Goal: Task Accomplishment & Management: Use online tool/utility

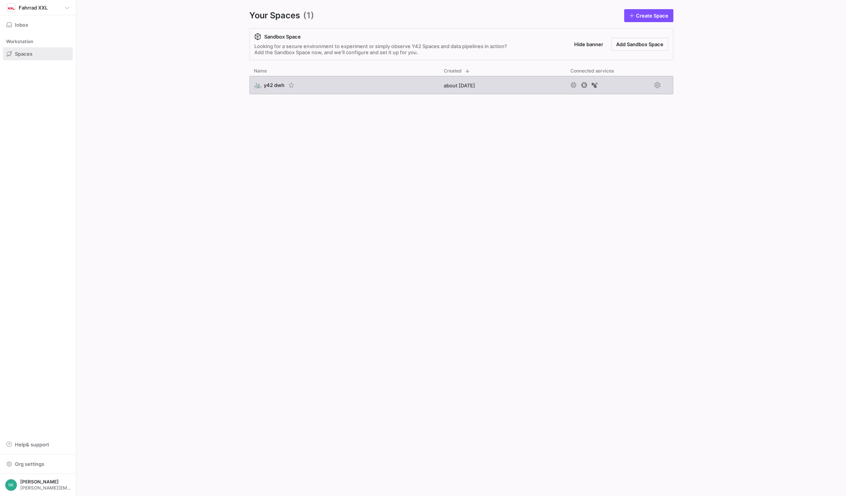
click at [277, 85] on span "y42 dwh" at bounding box center [274, 85] width 21 height 6
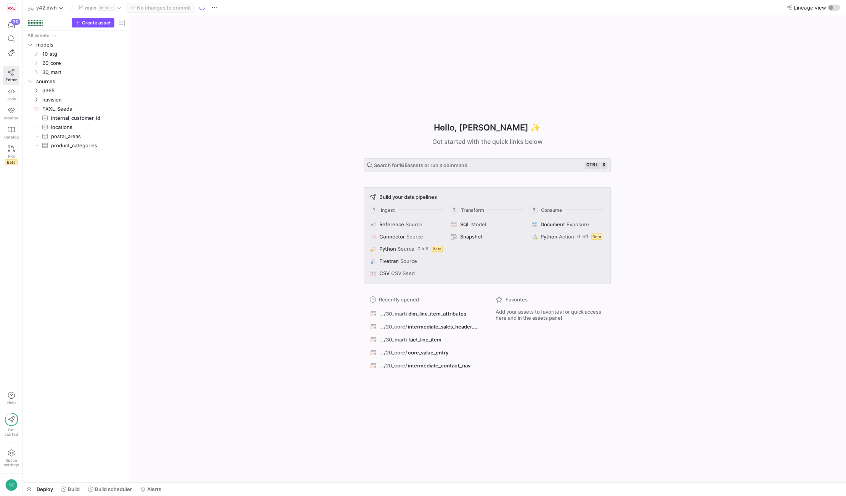
click at [277, 85] on div "Hello, [PERSON_NAME] ✨ Get started with the quick links below Search for 165 as…" at bounding box center [487, 248] width 709 height 467
click at [37, 71] on icon "Press SPACE to select this row." at bounding box center [36, 72] width 5 height 5
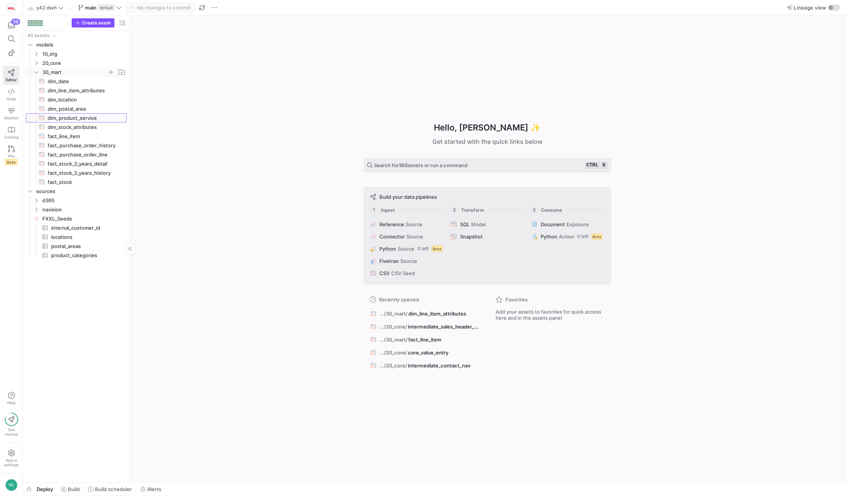
click at [57, 118] on span "dim_product_service​​​​​​​​​​" at bounding box center [83, 118] width 70 height 9
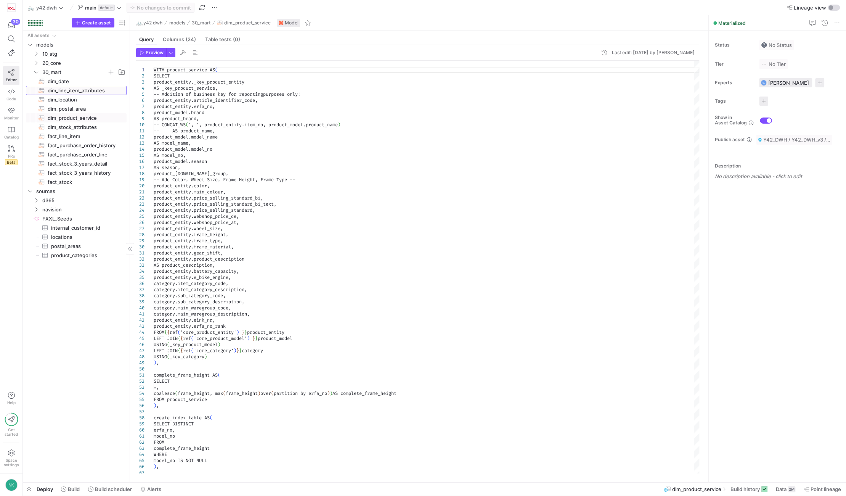
click at [58, 92] on span "dim_line_item_attributes​​​​​​​​​​" at bounding box center [83, 90] width 70 height 9
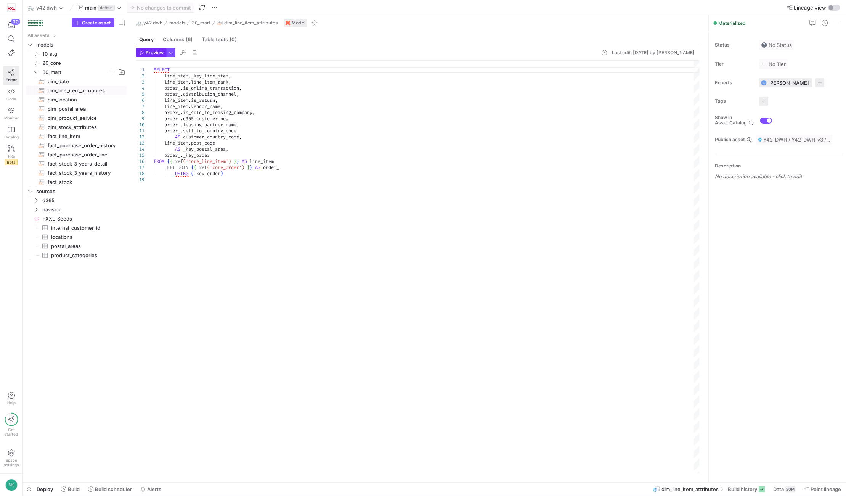
click at [146, 56] on span "button" at bounding box center [151, 52] width 29 height 8
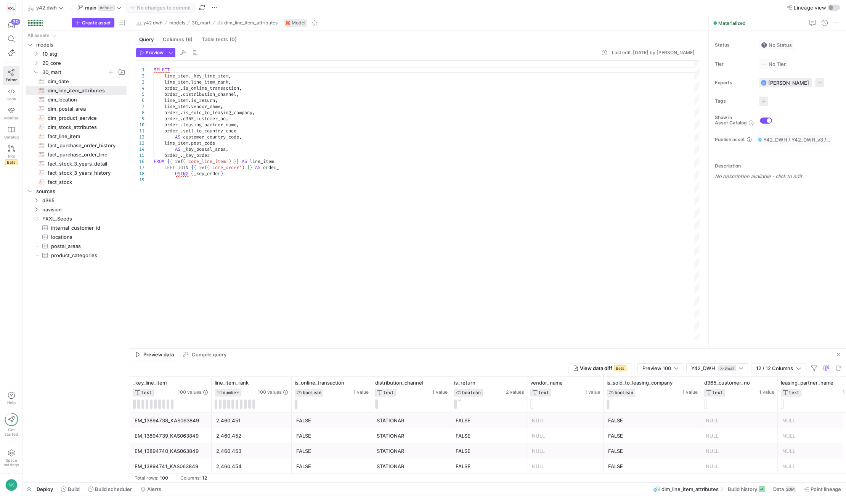
click at [204, 96] on div "SELECT line_item . _key_line_item , line_item . line_item_rank , order_ . is_on…" at bounding box center [427, 200] width 546 height 279
click at [84, 117] on span "dim_product_service​​​​​​​​​​" at bounding box center [83, 118] width 70 height 9
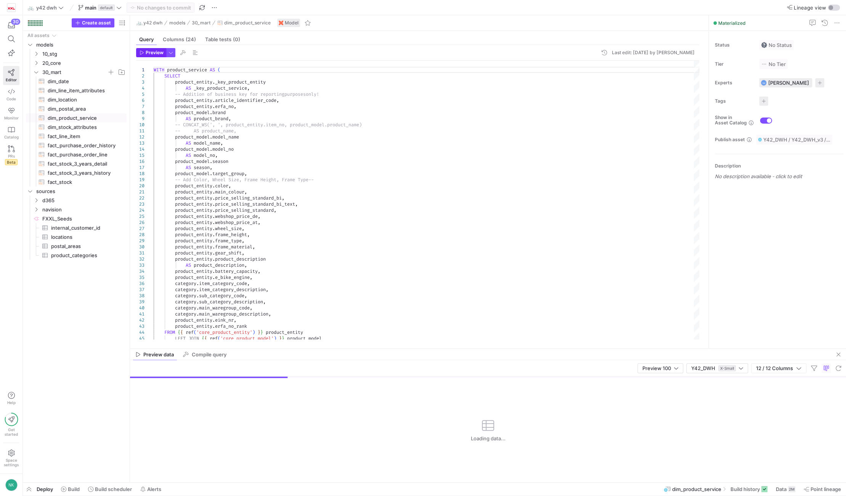
click at [158, 52] on span "Preview" at bounding box center [155, 52] width 18 height 5
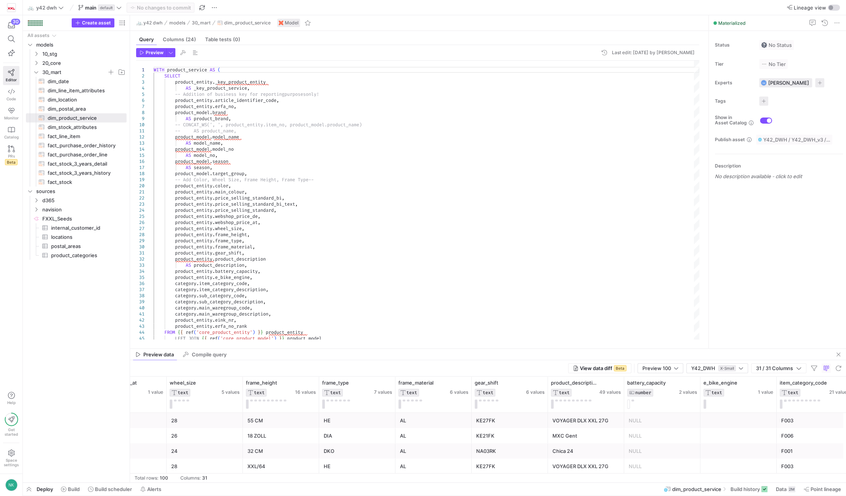
scroll to position [0, 1196]
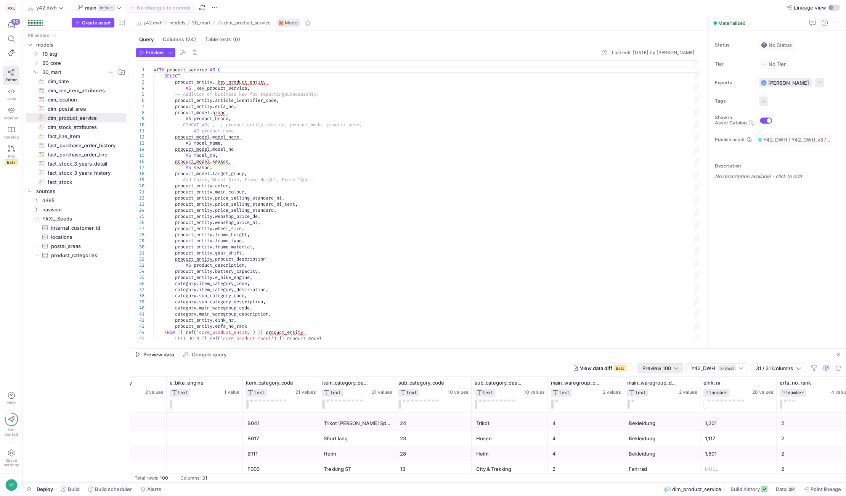
click at [675, 370] on div at bounding box center [676, 368] width 4 height 6
click at [662, 391] on span "Full Preview" at bounding box center [659, 393] width 39 height 6
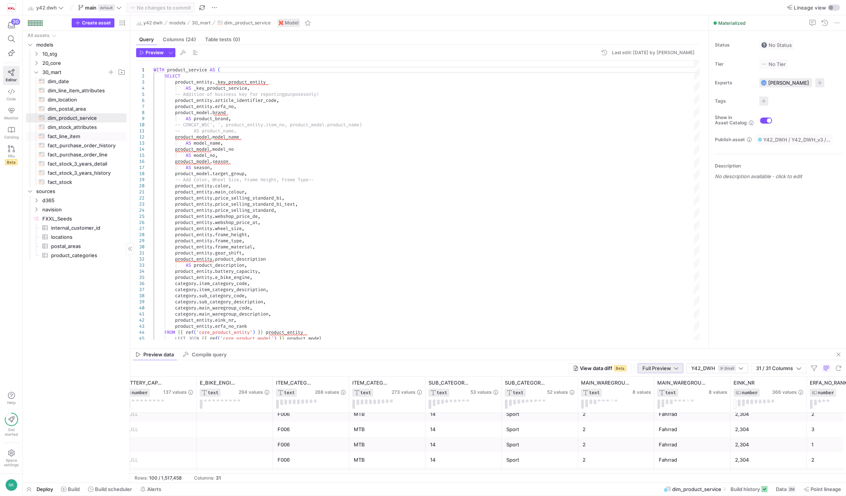
click at [68, 135] on span "fact_line_item​​​​​​​​​​" at bounding box center [83, 136] width 70 height 9
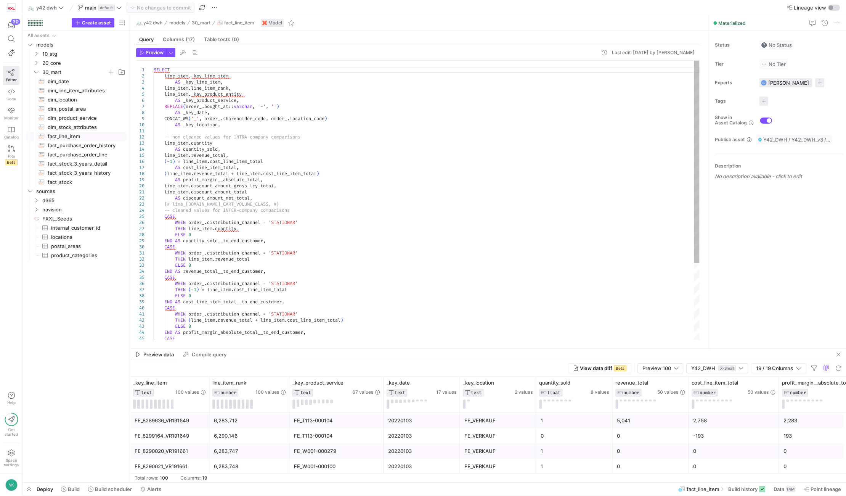
click at [218, 102] on div "SELECT line_item . _key_line_item AS _key_line_item , line_item . line_item_ran…" at bounding box center [427, 253] width 546 height 384
click at [84, 116] on span "dim_product_service​​​​​​​​​​" at bounding box center [83, 118] width 70 height 9
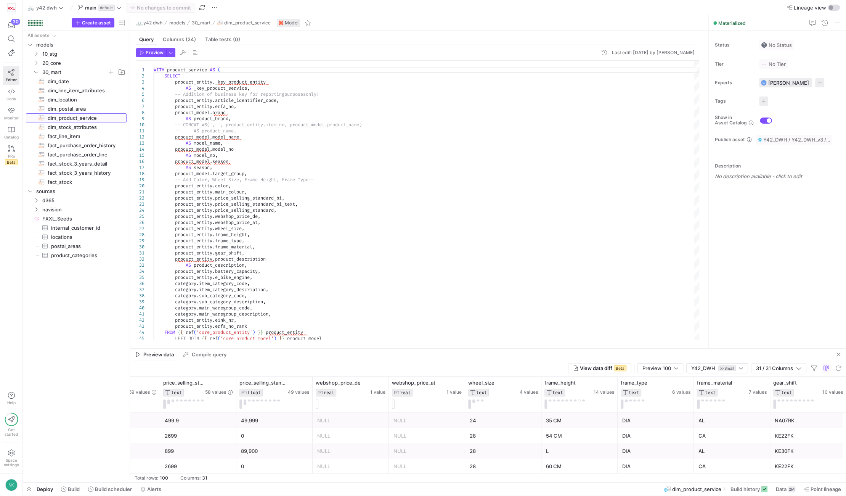
scroll to position [0, 897]
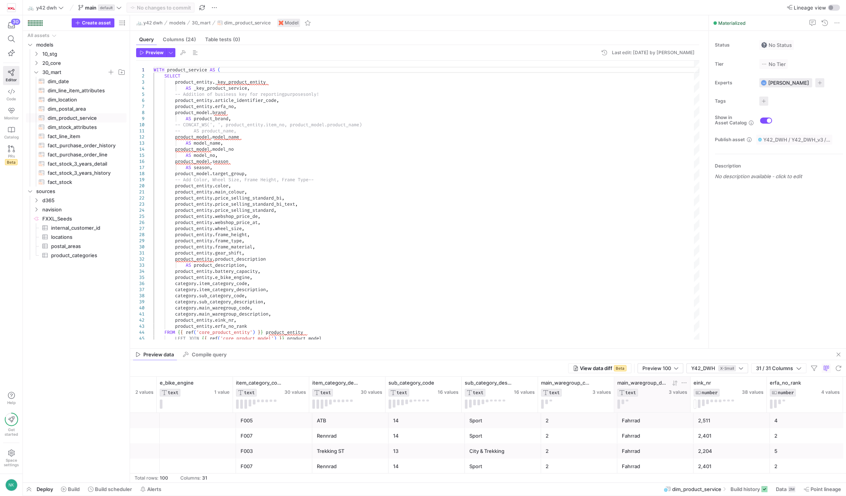
click at [682, 382] on icon at bounding box center [684, 383] width 6 height 6
click at [635, 383] on span "main_waregroup_description" at bounding box center [643, 383] width 50 height 6
click at [642, 381] on span "main_waregroup_description" at bounding box center [643, 383] width 50 height 6
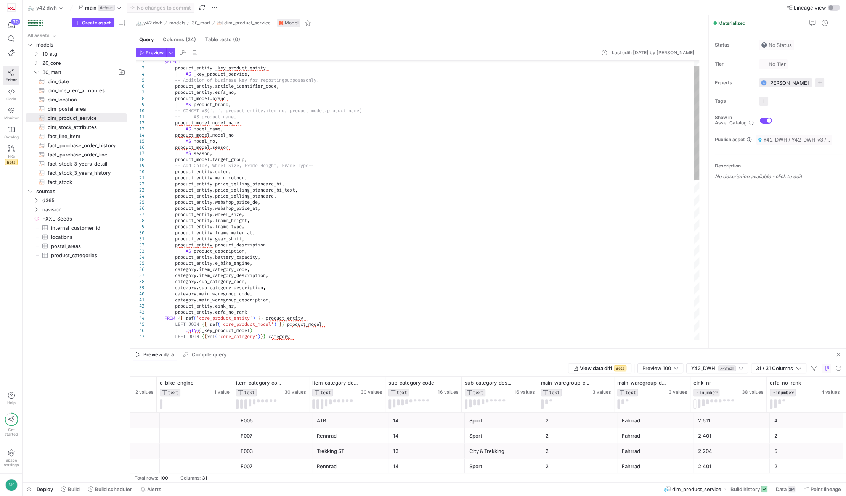
click at [241, 300] on div "SELECT product_entity . _key_product_entity AS _key_product_service , -- Additi…" at bounding box center [427, 389] width 546 height 684
click at [37, 63] on icon "Press SPACE to select this row." at bounding box center [36, 63] width 5 height 5
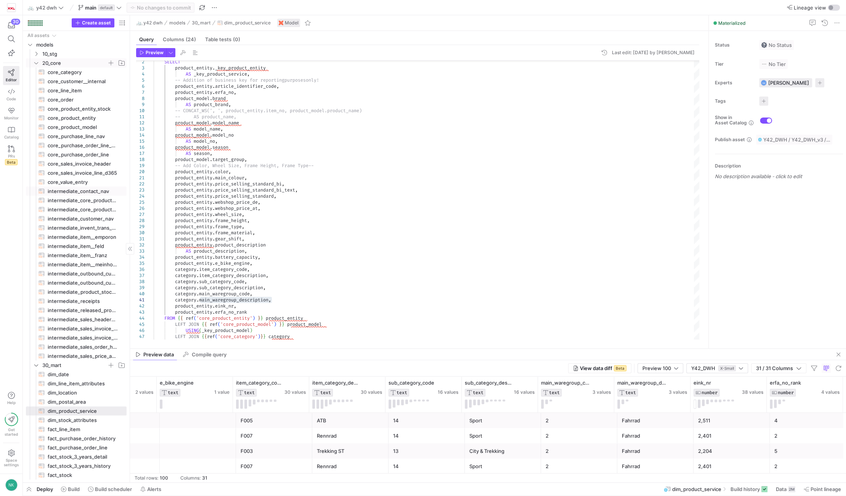
click at [92, 187] on link "intermediate_contact_nav​​​​​​​​​​" at bounding box center [76, 191] width 101 height 9
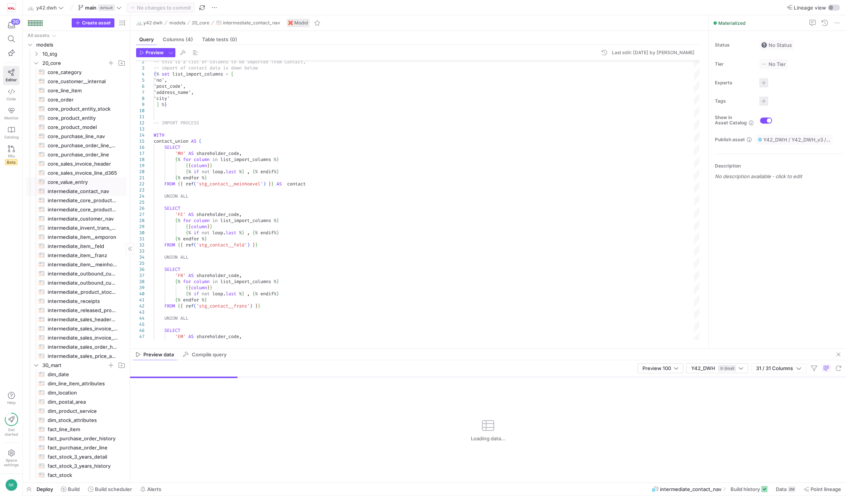
click at [88, 183] on span "core_value_entry​​​​​​​​​​" at bounding box center [83, 182] width 70 height 9
type textarea "{% set import_condition = " WHERE ABS(sales_amount_actual) < POWER(10,8) " %} -…"
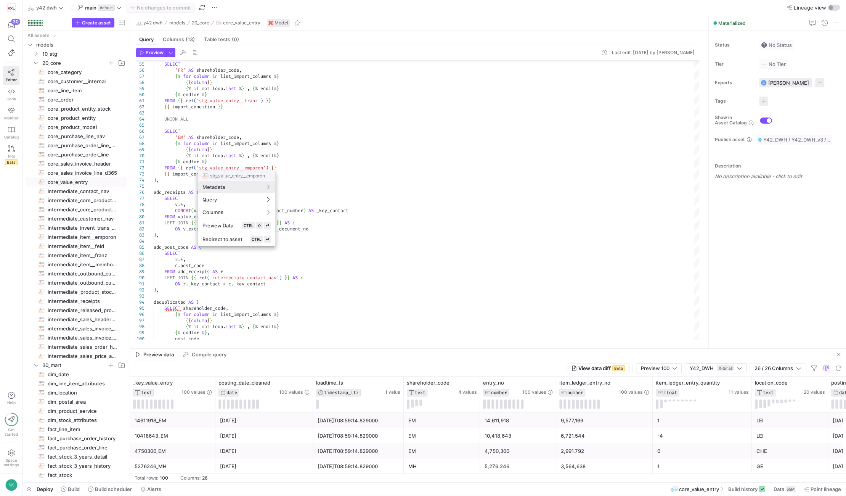
click at [253, 298] on div at bounding box center [423, 248] width 846 height 496
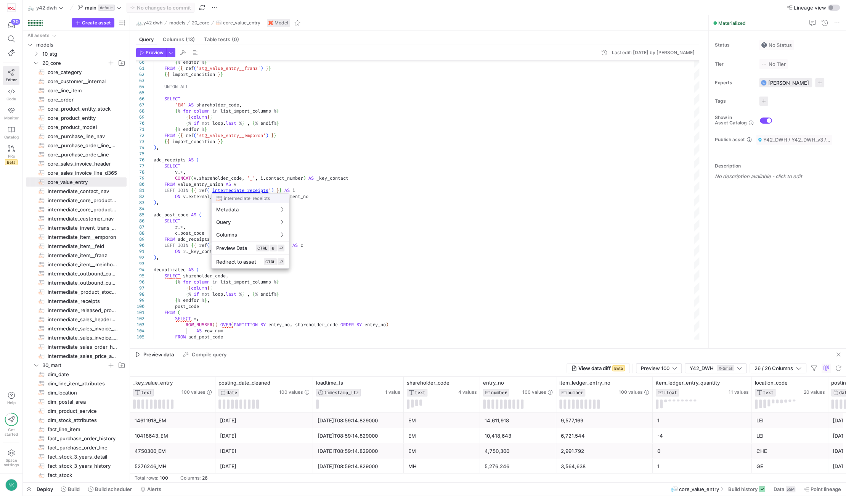
click at [244, 191] on div at bounding box center [423, 248] width 846 height 496
click at [244, 191] on div "add_receipts AS ( SELECT v . * , CONCAT ( v . shareholder_code , '_' , i . cont…" at bounding box center [427, 114] width 546 height 842
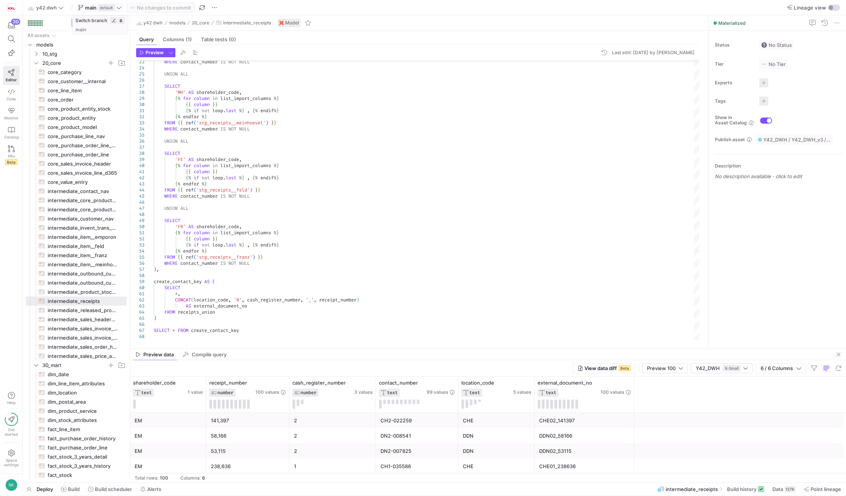
click at [122, 10] on span at bounding box center [100, 7] width 47 height 9
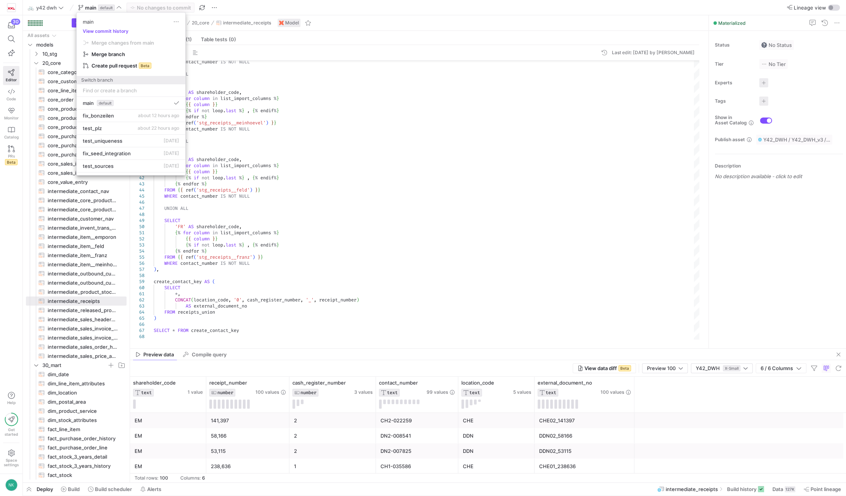
click at [63, 180] on div at bounding box center [423, 248] width 846 height 496
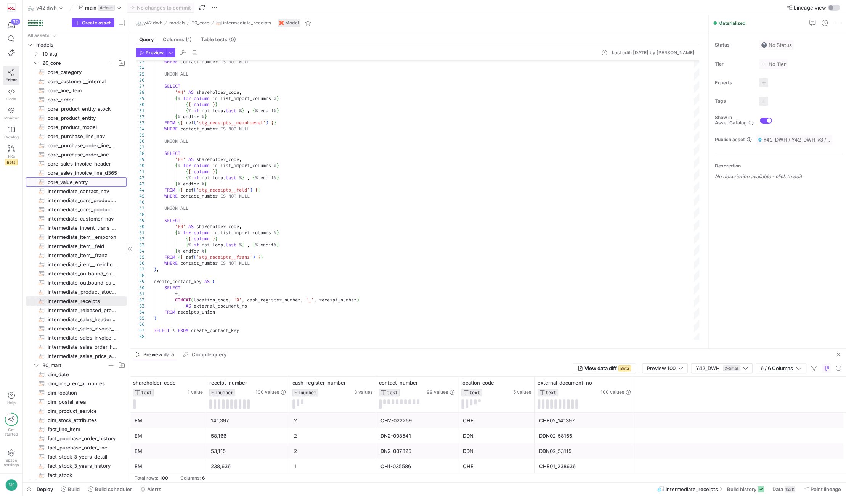
click at [63, 180] on span "core_value_entry​​​​​​​​​​" at bounding box center [83, 182] width 70 height 9
type textarea "{% set import_condition = " WHERE ABS(sales_amount_actual) < POWER(10,8) " %} -…"
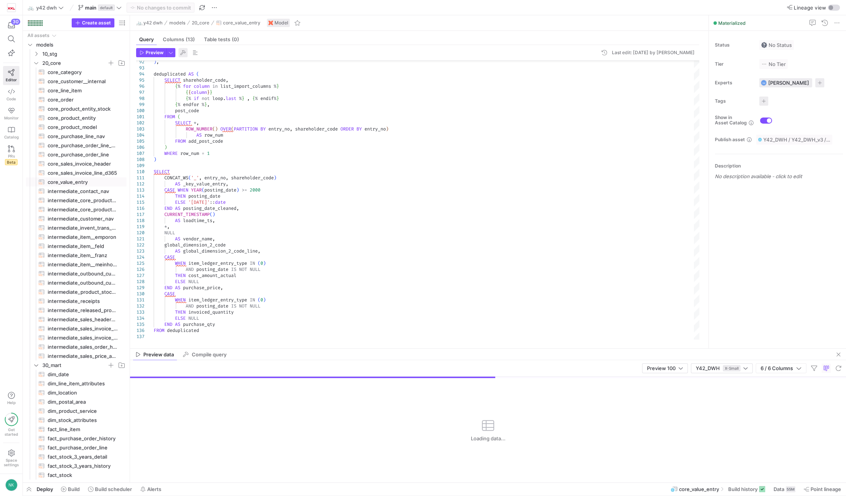
click at [185, 53] on span "button" at bounding box center [183, 52] width 9 height 9
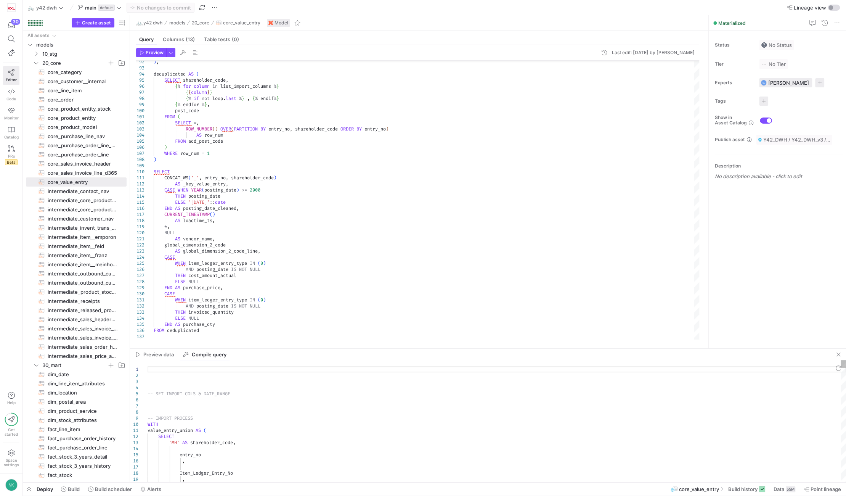
type textarea "-- SET IMPORT COLS & DATE_RANGE -- IMPORT PROCESS WITH … ELSE NULL END AS purch…"
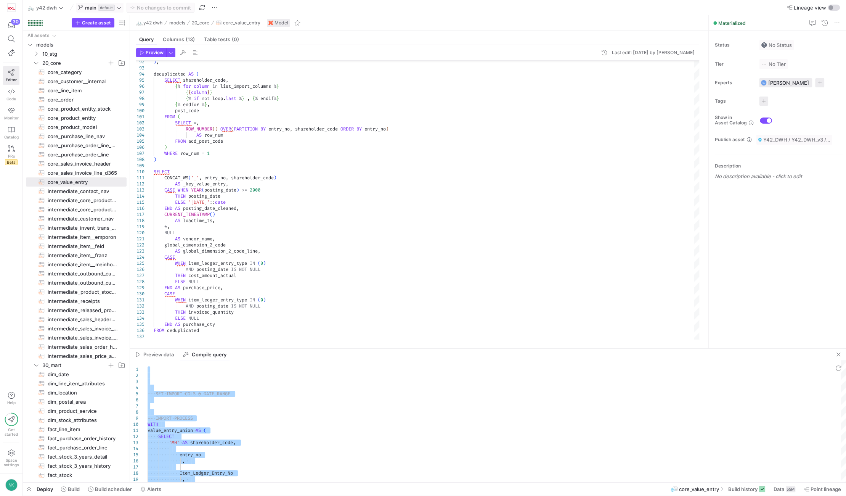
click at [119, 11] on span at bounding box center [100, 7] width 47 height 9
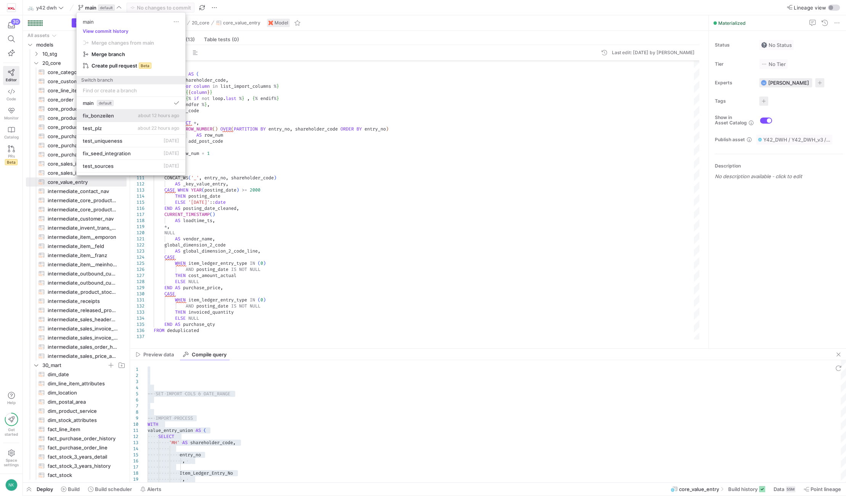
click at [101, 118] on span "fix_bonzeilen" at bounding box center [98, 116] width 31 height 6
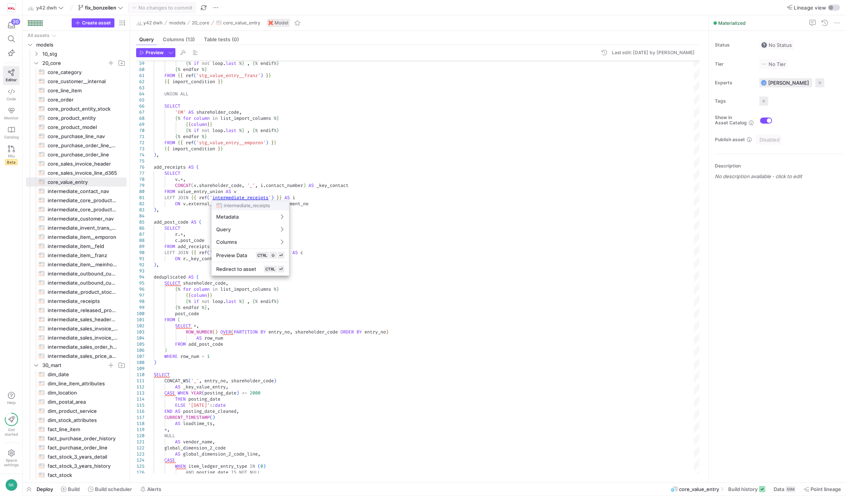
click at [245, 197] on div at bounding box center [423, 248] width 846 height 496
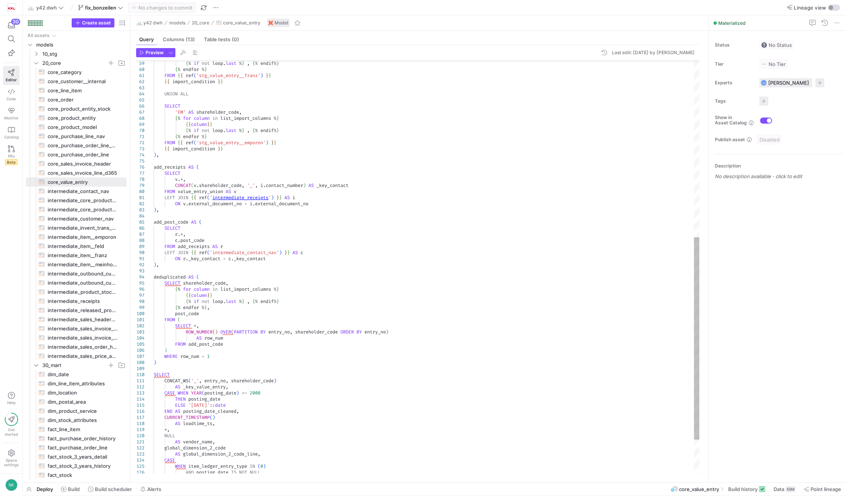
click at [245, 197] on div "{ % if not loop . last % } , { % endif % } { % endfor % } FROM { { ref ( 'stg_v…" at bounding box center [427, 121] width 546 height 842
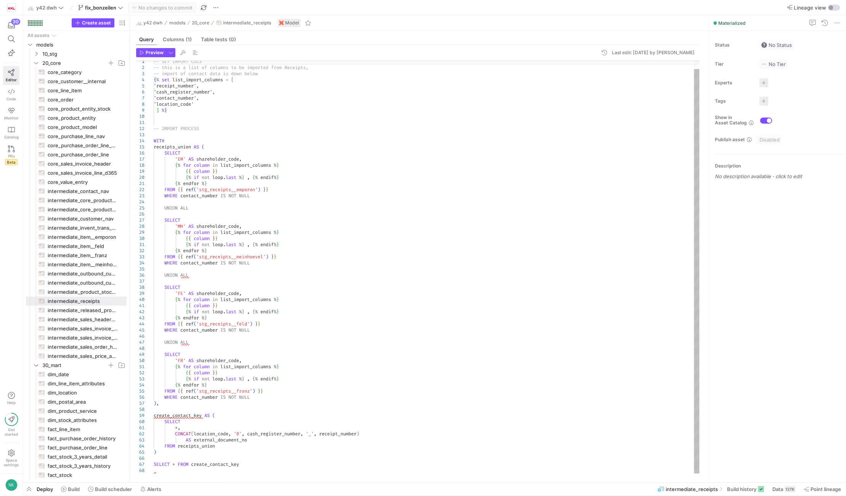
click at [245, 434] on div "-- SET IMPORT COLS -- this is a list of columns to be imported from R eceipts, …" at bounding box center [427, 262] width 546 height 421
type textarea "*, CONCAT(location_code, cash_register_number, '_', receipt_number) AS external…"
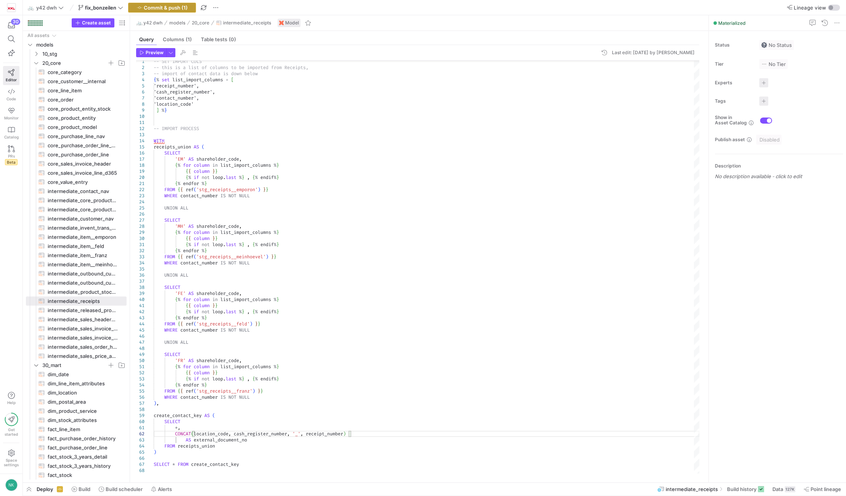
click at [176, 3] on span "button" at bounding box center [162, 7] width 67 height 9
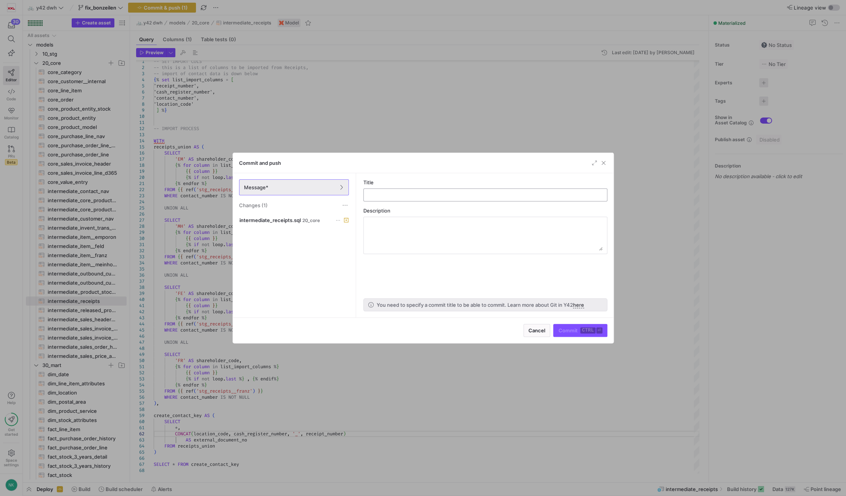
click at [421, 195] on input "text" at bounding box center [485, 195] width 231 height 6
type input "adjust external document_no creation"
click at [580, 333] on span "Commit ctrl ⏎" at bounding box center [580, 330] width 44 height 6
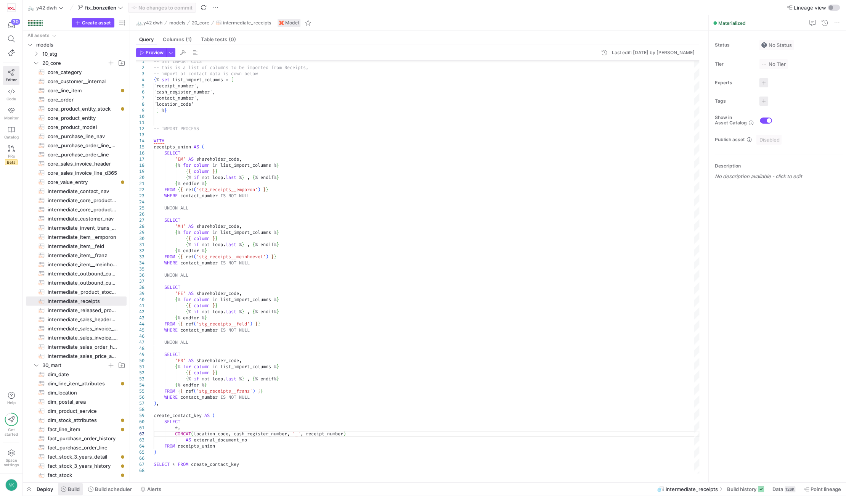
click at [74, 490] on span "Build" at bounding box center [74, 489] width 12 height 6
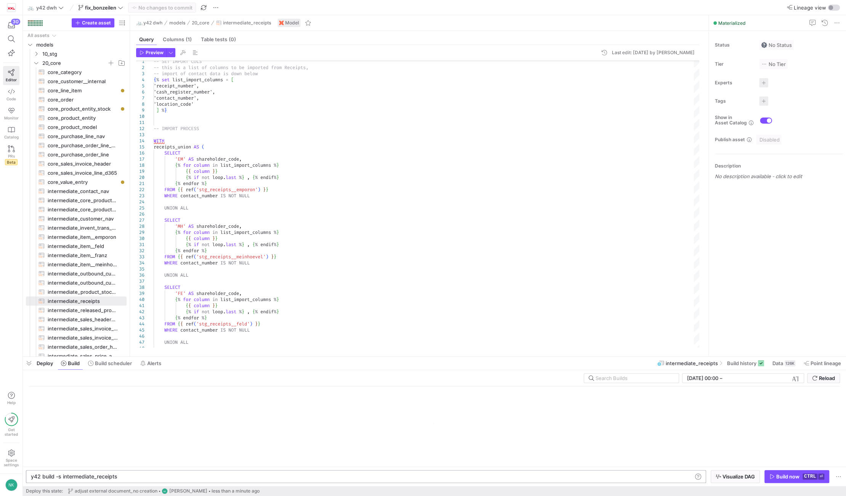
click at [156, 481] on div "y42 build -s intermediate_receipts y42 build -s intermediate_receipts" at bounding box center [366, 476] width 680 height 13
click at [143, 476] on div "y42 build -s intermediate_receipts" at bounding box center [362, 476] width 662 height 6
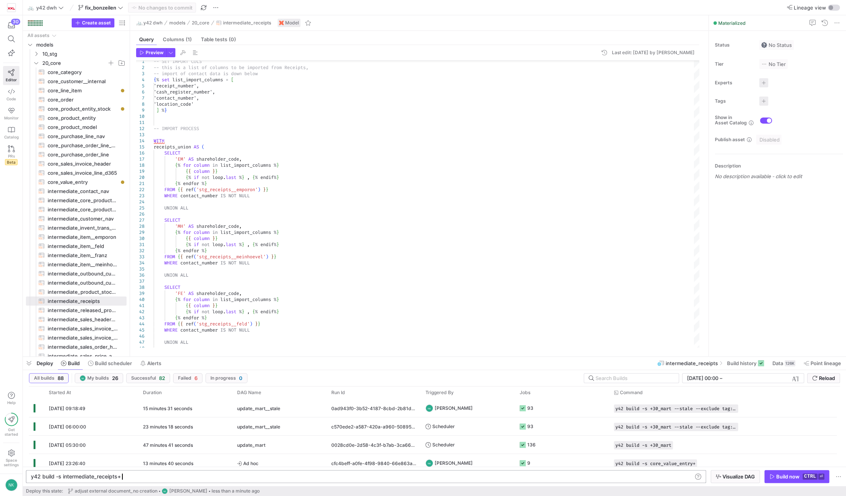
scroll to position [0, 88]
type textarea "y42 build -s intermediate_receipts+"
click at [779, 473] on span "button" at bounding box center [797, 476] width 64 height 12
click at [301, 410] on span "Ad hoc" at bounding box center [279, 408] width 85 height 18
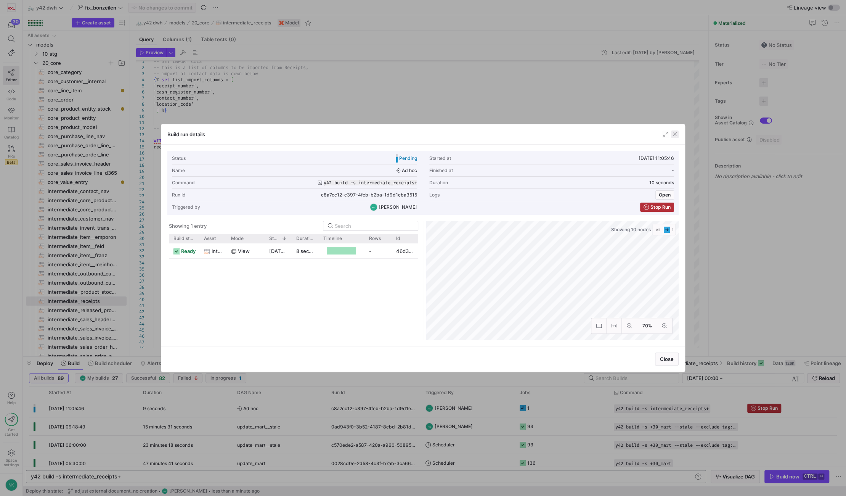
click at [675, 133] on span "button" at bounding box center [675, 134] width 8 height 8
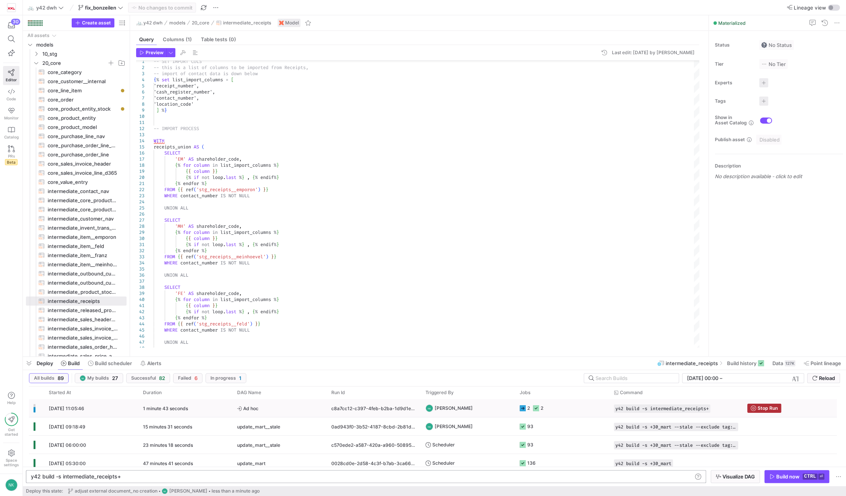
click at [215, 412] on div "1 minute 43 seconds" at bounding box center [185, 408] width 94 height 18
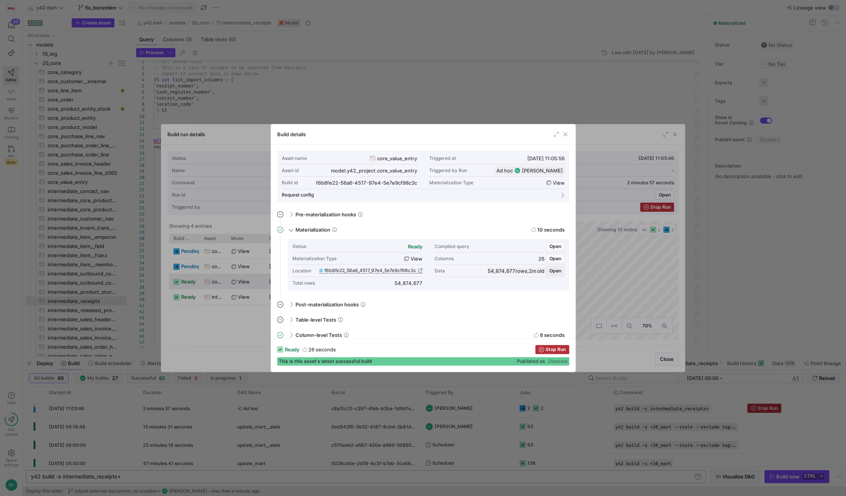
click at [558, 273] on span "Open" at bounding box center [556, 270] width 12 height 5
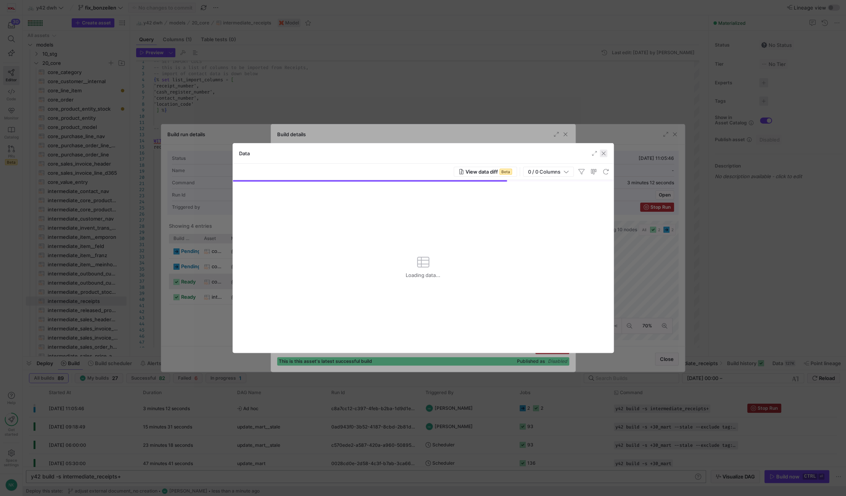
click at [604, 154] on span "button" at bounding box center [604, 154] width 8 height 8
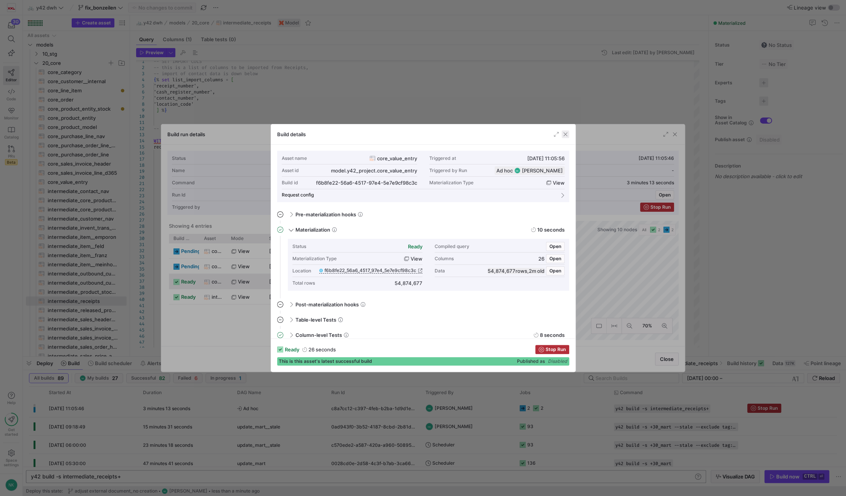
click at [567, 133] on span "button" at bounding box center [566, 134] width 8 height 8
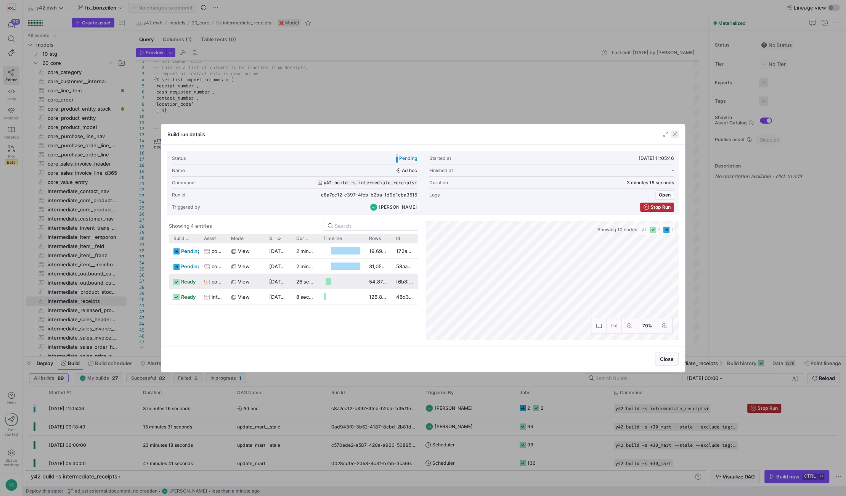
click at [671, 133] on span "button" at bounding box center [675, 134] width 8 height 8
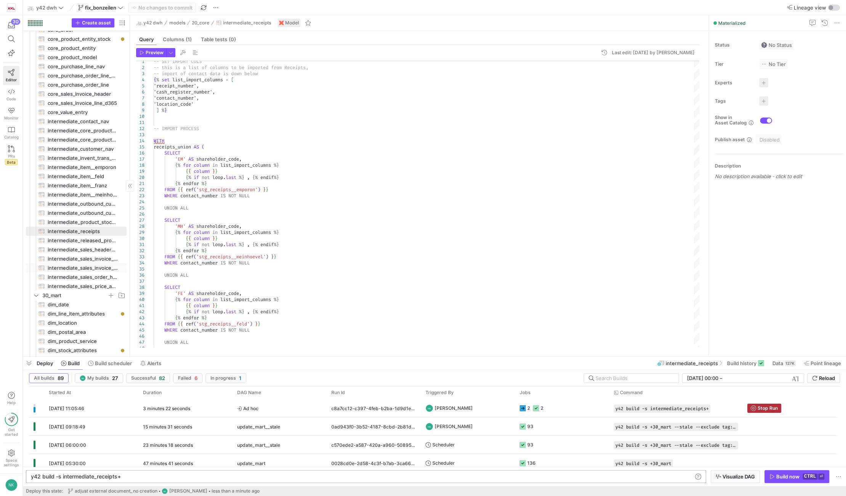
scroll to position [0, 0]
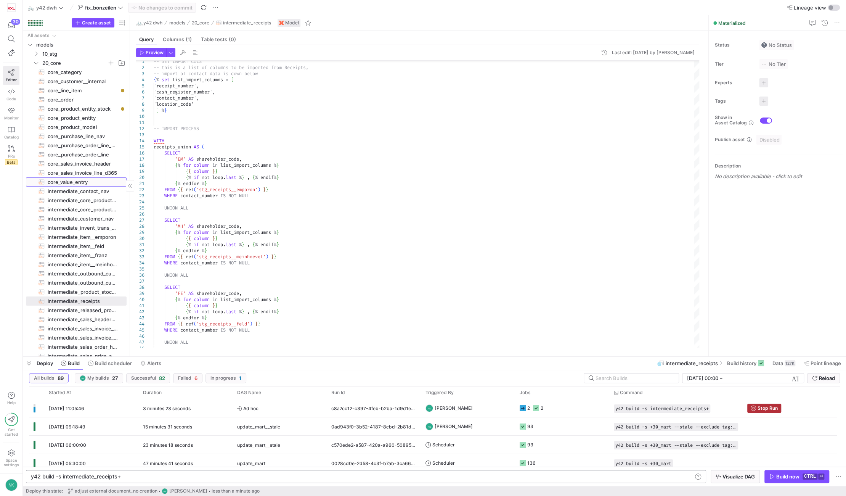
click at [69, 184] on span "core_value_entry​​​​​​​​​​" at bounding box center [83, 182] width 70 height 9
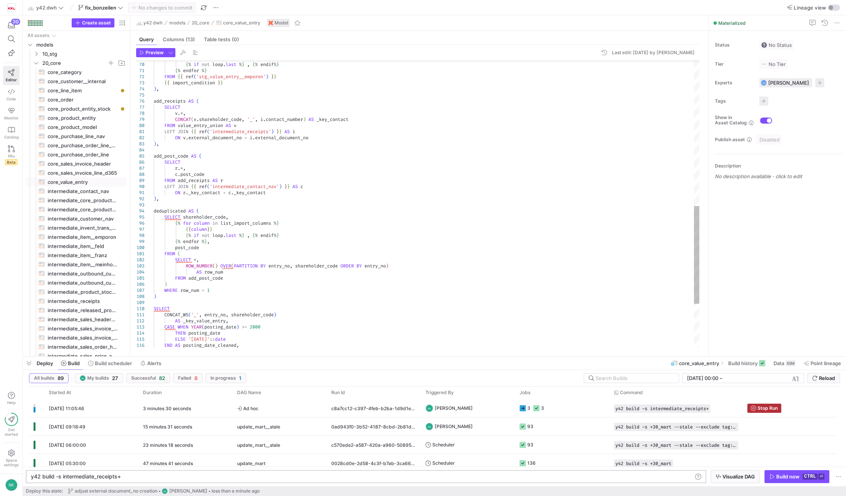
click at [251, 194] on div "{ { column } } { % if not loop . last % } , { % endif % } { % endfor % } FROM {…" at bounding box center [427, 55] width 546 height 842
type textarea "ON r._key_contact = c._key_contact ), deduplicated AS ( SELECT shareholder_code…"
click at [251, 194] on div "{ { column } } { % if not loop . last % } , { % endif % } { % endfor % } FROM {…" at bounding box center [427, 55] width 546 height 842
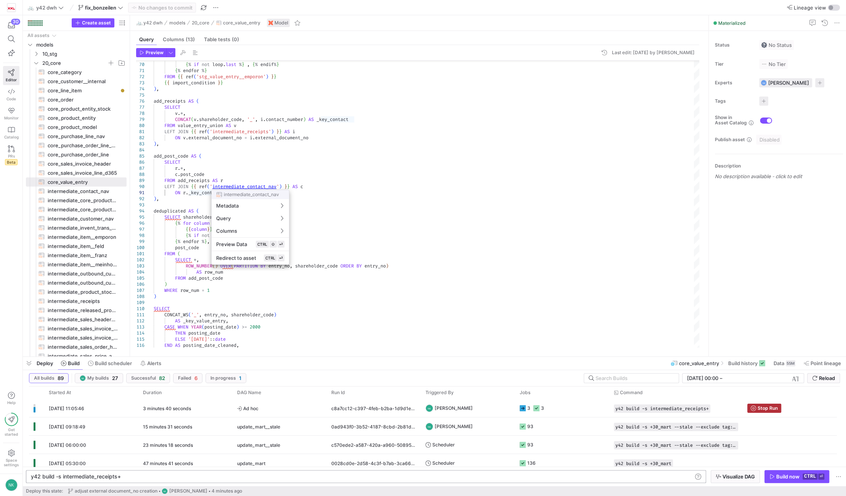
click at [242, 189] on div at bounding box center [423, 248] width 846 height 496
click at [242, 189] on div "{ { column } } { % if not loop . last % } , { % endif % } { % endfor % } FROM {…" at bounding box center [427, 55] width 546 height 842
type textarea "-- SET IMPORT COLS -- this is a list of columns to be imported from Contact, --…"
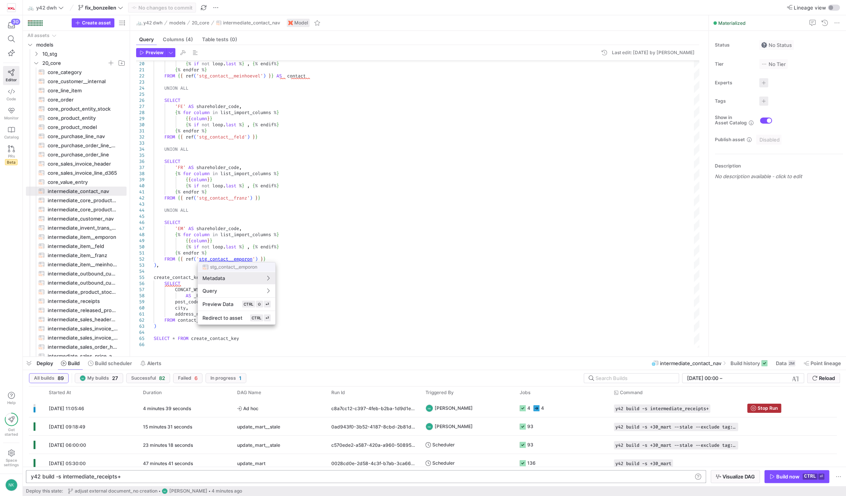
click at [304, 258] on div at bounding box center [423, 248] width 846 height 496
click at [66, 182] on span "core_value_entry​​​​​​​​​​" at bounding box center [83, 182] width 70 height 9
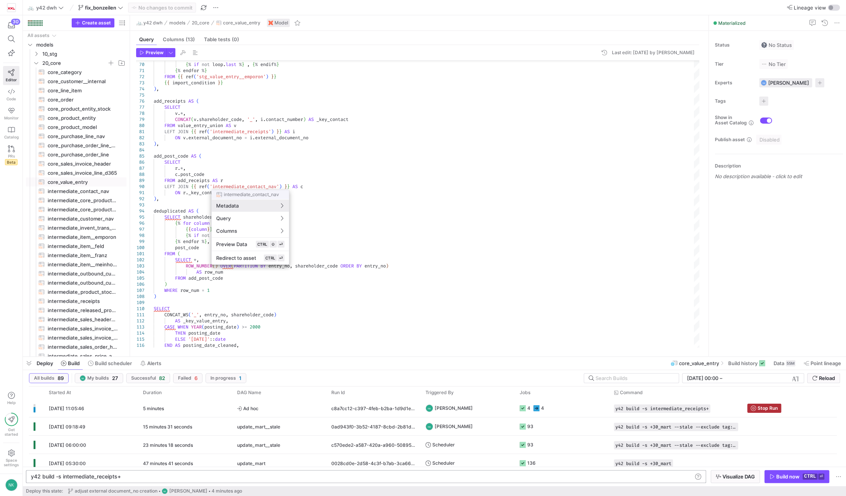
click at [250, 169] on div at bounding box center [423, 248] width 846 height 496
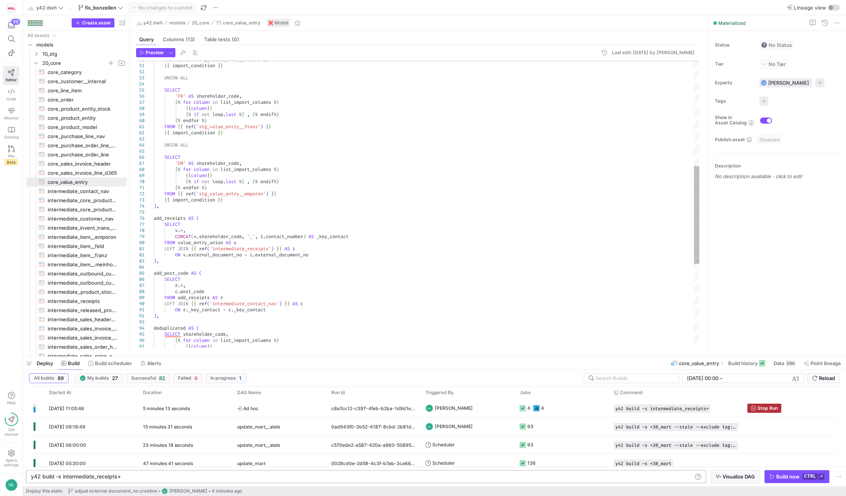
type textarea "ON r._key_contact = c._key_contact ), deduplicated AS ( SELECT shareholder_code…"
click at [199, 307] on div "FROM { { ref ( 'stg_value_entry__feld' ) } } { { import_condition } } UNION ALL…" at bounding box center [427, 172] width 546 height 842
click at [223, 410] on div "5 minutes 50 seconds" at bounding box center [185, 408] width 94 height 18
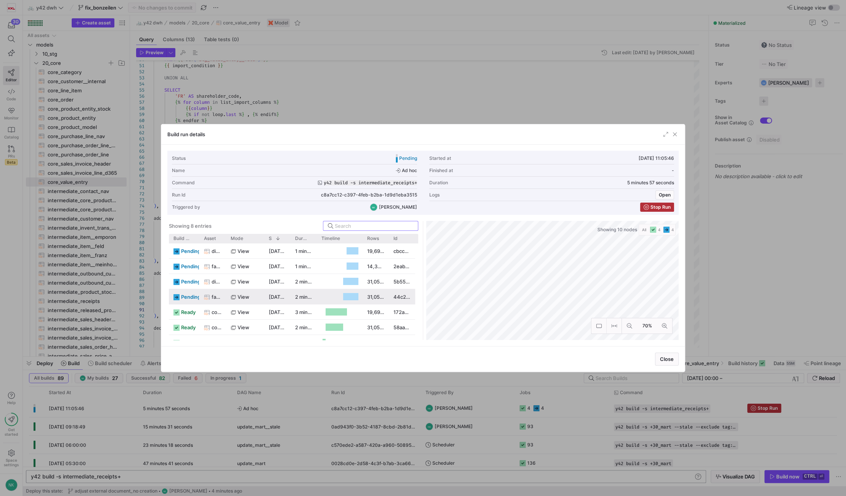
scroll to position [5, 0]
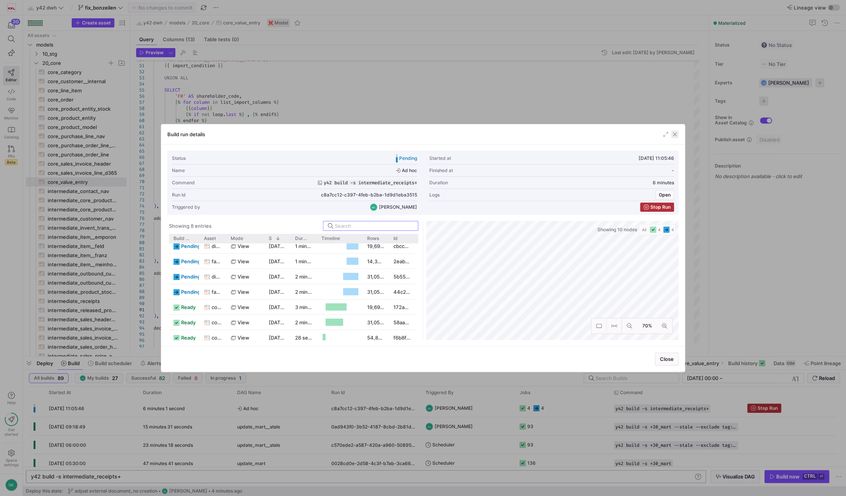
click at [674, 135] on span "button" at bounding box center [675, 134] width 8 height 8
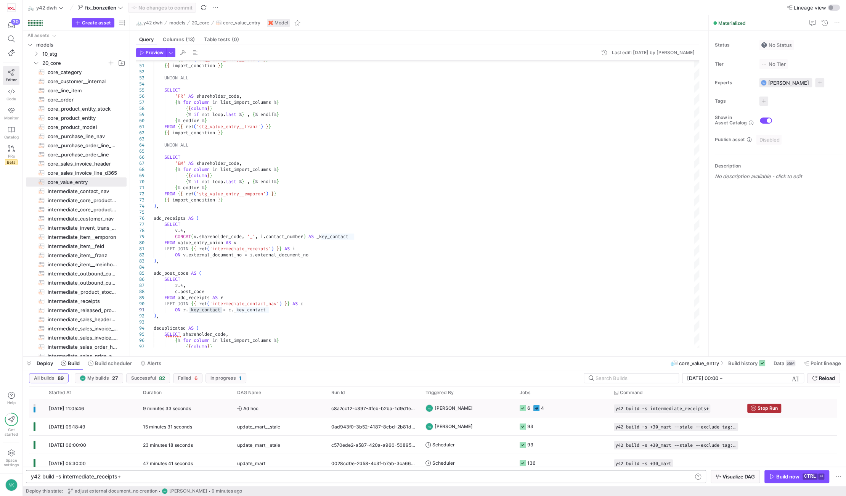
click at [198, 406] on div "9 minutes 33 seconds" at bounding box center [185, 408] width 94 height 18
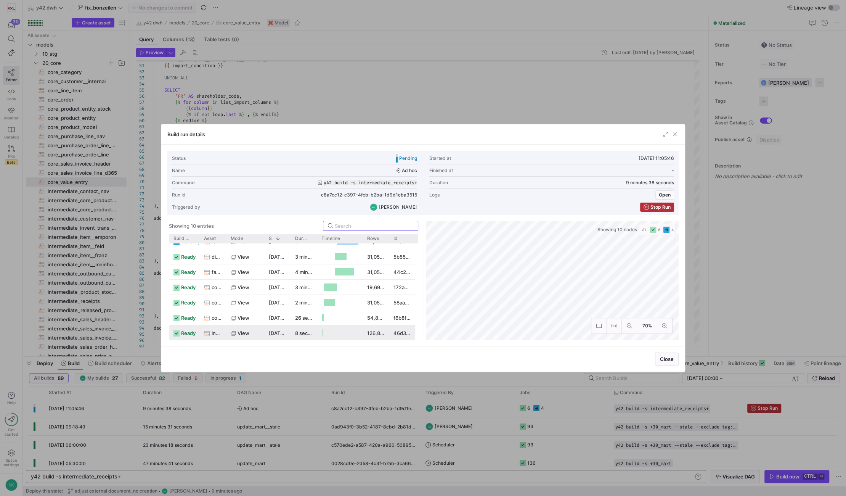
scroll to position [55, 0]
click at [677, 135] on span "button" at bounding box center [675, 134] width 8 height 8
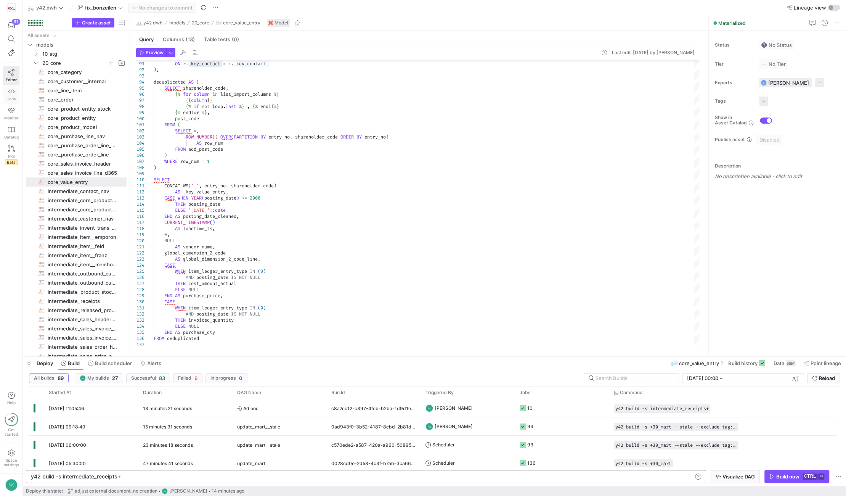
click at [15, 97] on span "Code" at bounding box center [11, 99] width 10 height 5
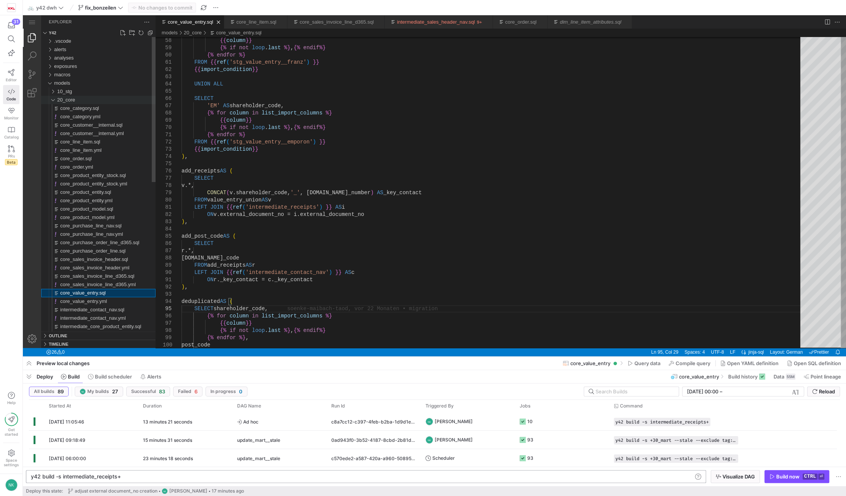
click at [54, 100] on div "20_core" at bounding box center [51, 100] width 14 height 8
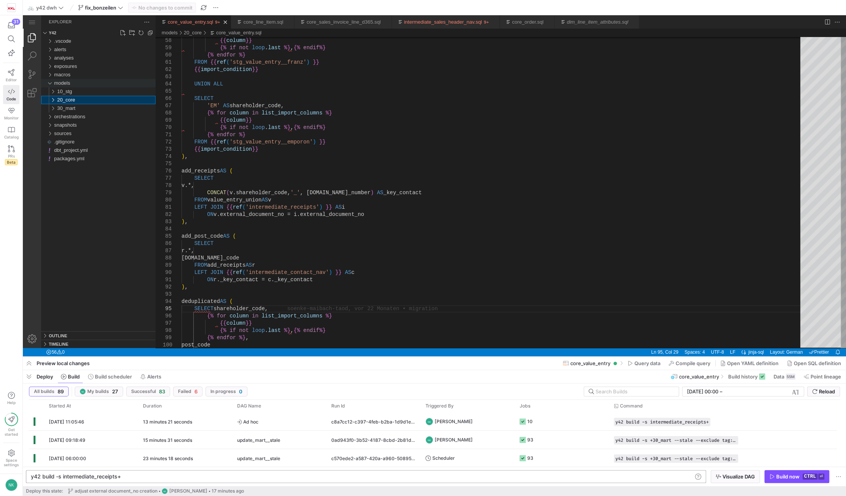
click at [50, 81] on div "models" at bounding box center [49, 83] width 11 height 8
click at [49, 59] on div "analyses" at bounding box center [49, 58] width 11 height 8
click at [126, 30] on link "New File..." at bounding box center [123, 33] width 8 height 8
type input "dev.sql"
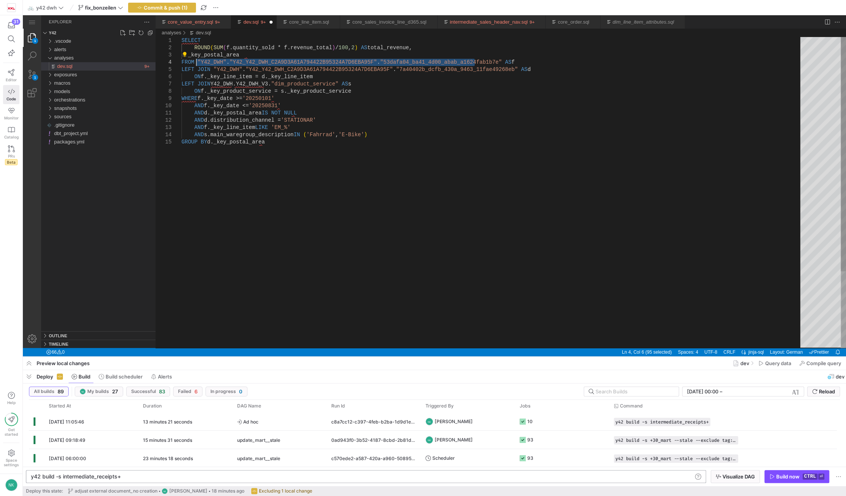
drag, startPoint x: 475, startPoint y: 61, endPoint x: 196, endPoint y: 64, distance: 278.8
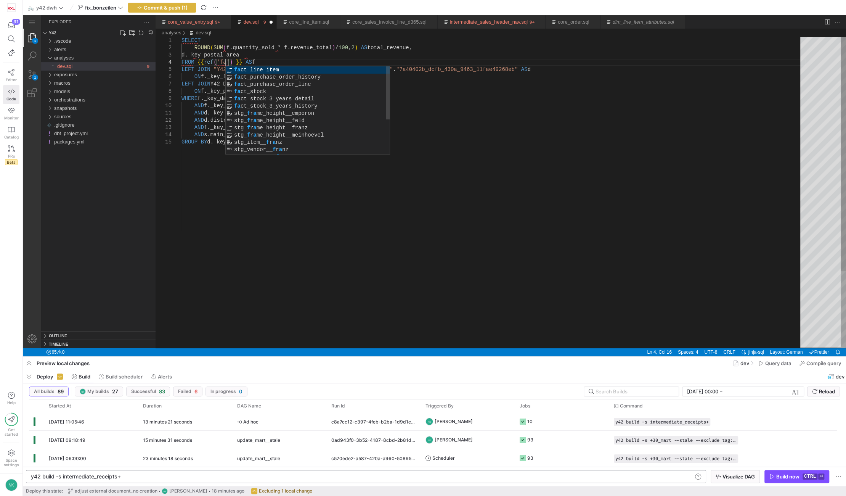
scroll to position [22, 47]
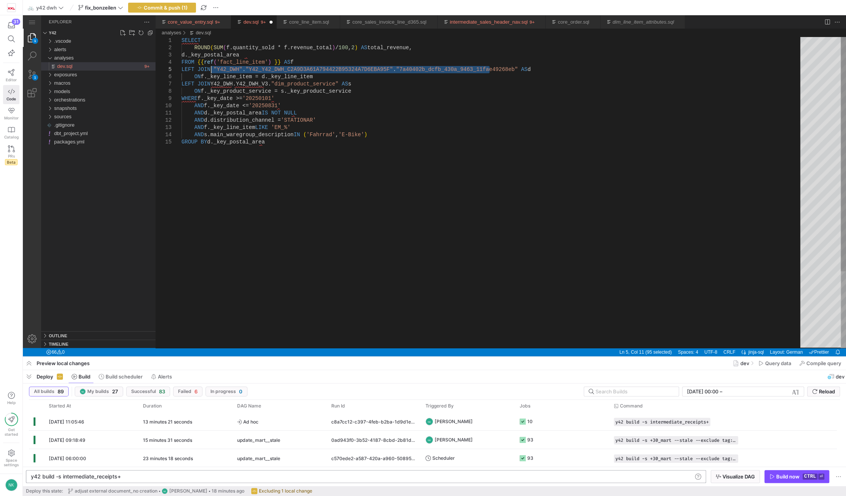
drag, startPoint x: 490, startPoint y: 68, endPoint x: 211, endPoint y: 68, distance: 278.8
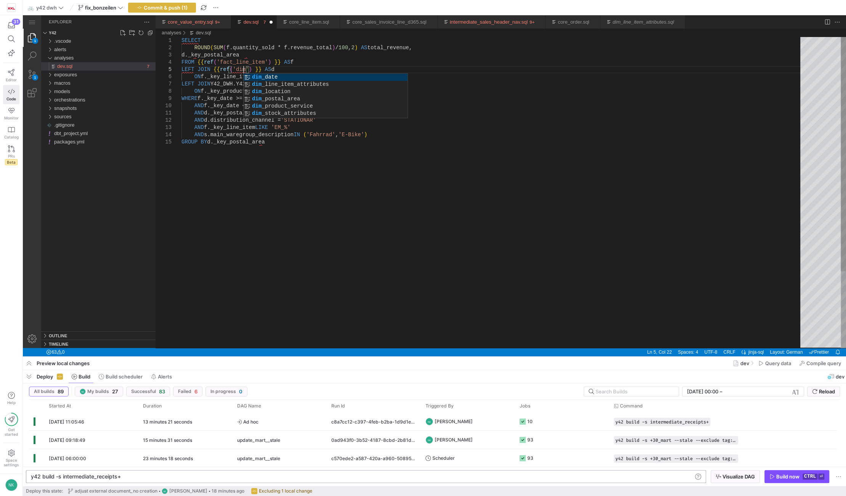
scroll to position [29, 61]
drag, startPoint x: 330, startPoint y: 84, endPoint x: 211, endPoint y: 86, distance: 118.6
click at [275, 142] on div "SELECT ROUND ( SUM ( f.quantity_sold * f.revenue_total ) / 100 , 2 ) AS total_r…" at bounding box center [494, 243] width 624 height 412
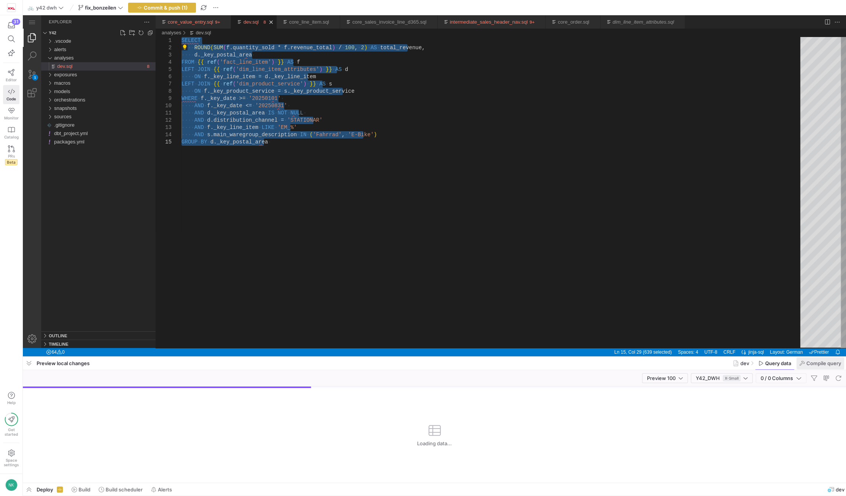
type textarea "SELECT ROUND(SUM(f.quantity_sold * f.revenue_total) / 100, 2) AS total_revenue,…"
click at [808, 362] on span "Compile query" at bounding box center [824, 363] width 35 height 6
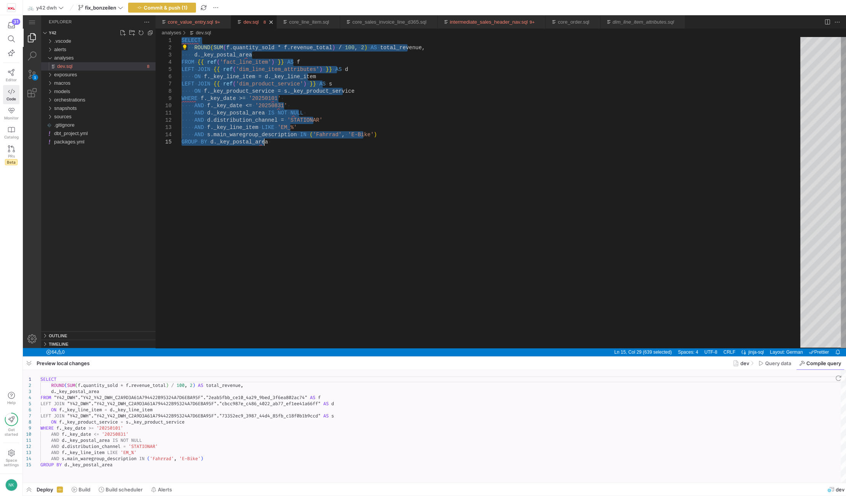
click at [238, 449] on div "SELECT ROUND ( SUM ( f . quantity_sold * f . revenue_total ) / 100 , 2 ) AS tot…" at bounding box center [443, 426] width 806 height 113
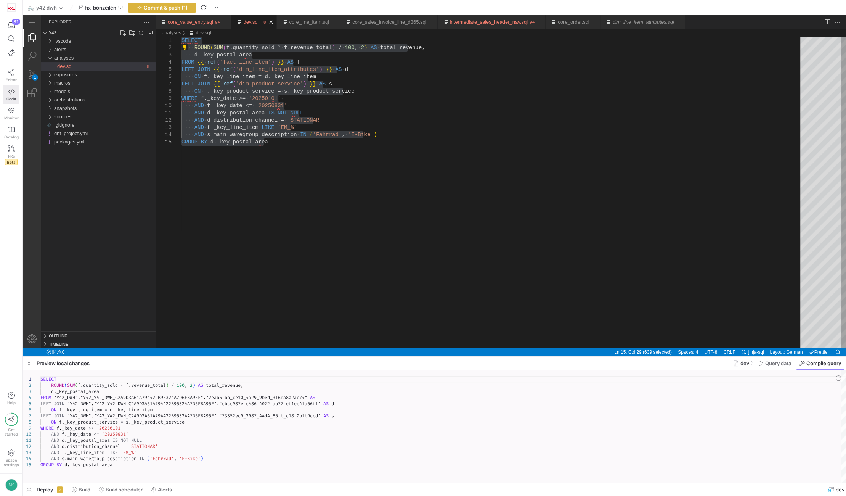
scroll to position [0, 57]
type textarea "SELECT ROUND(SUM(f.quantity_sold * f.revenue_total) / 100, 2) AS total_revenue,…"
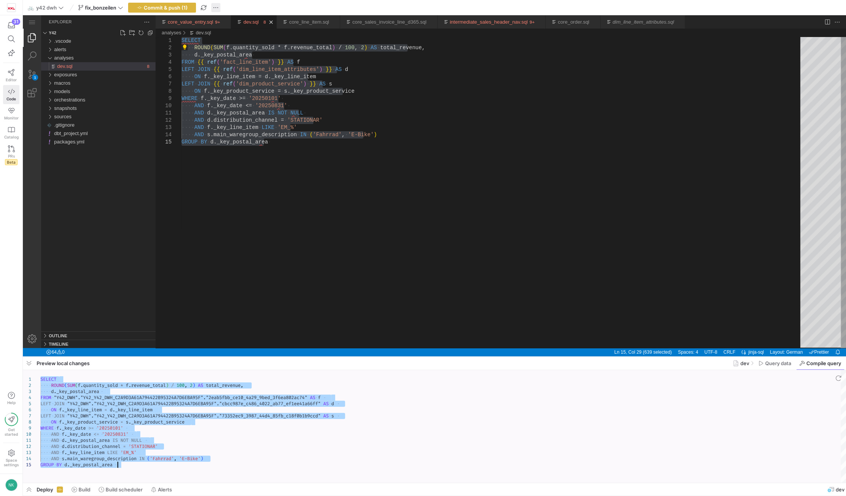
click at [216, 5] on span "button" at bounding box center [215, 7] width 9 height 9
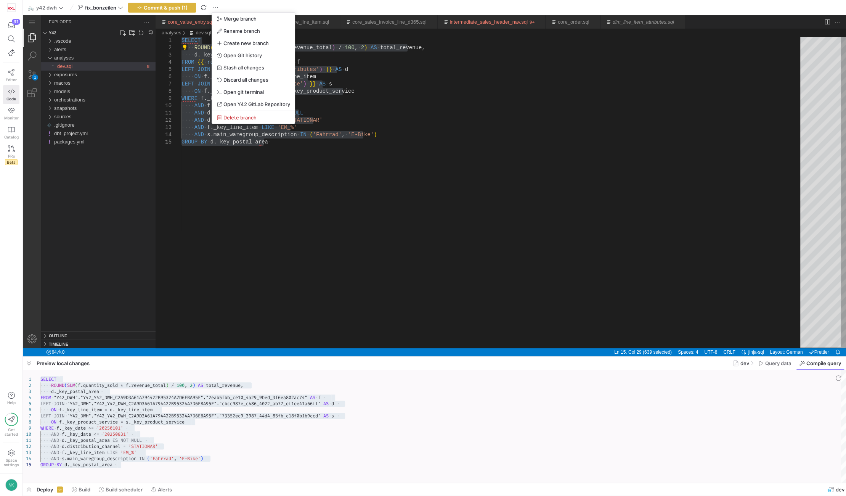
click at [193, 142] on div at bounding box center [423, 248] width 846 height 496
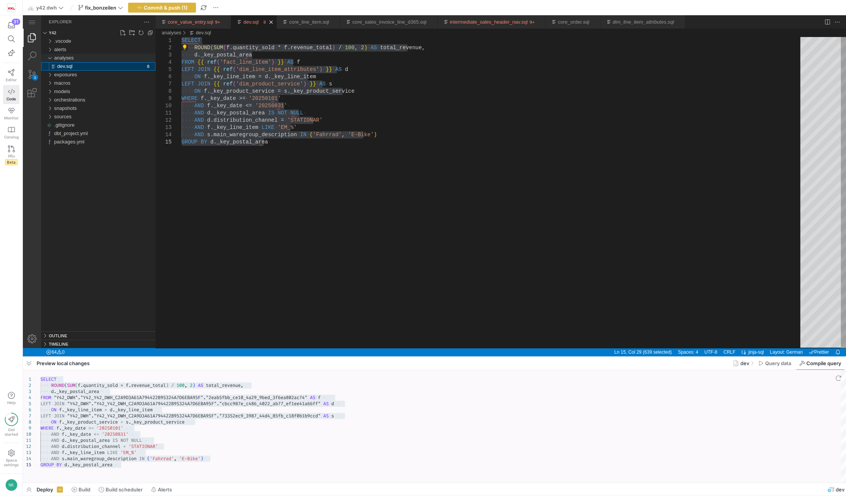
click at [50, 58] on div "analyses" at bounding box center [49, 58] width 11 height 8
click at [51, 84] on div "models" at bounding box center [49, 83] width 11 height 8
click at [52, 99] on div "20_core" at bounding box center [51, 100] width 14 height 8
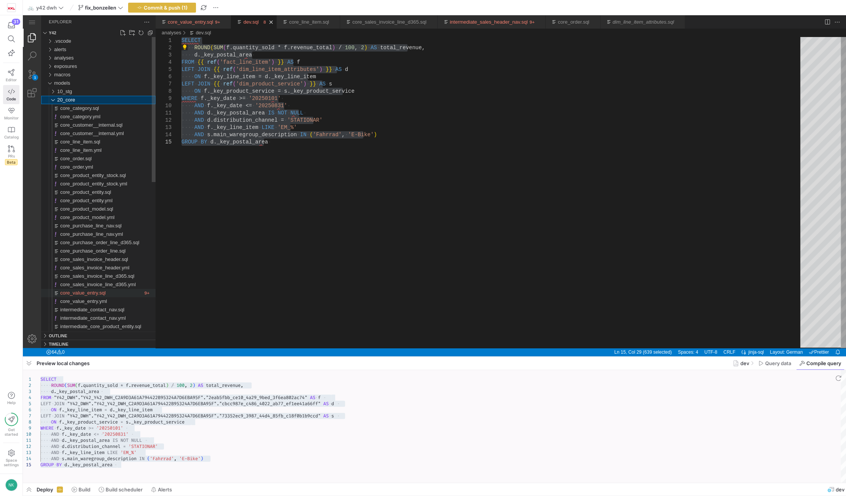
click at [84, 294] on span "core_value_entry.sql" at bounding box center [82, 293] width 45 height 6
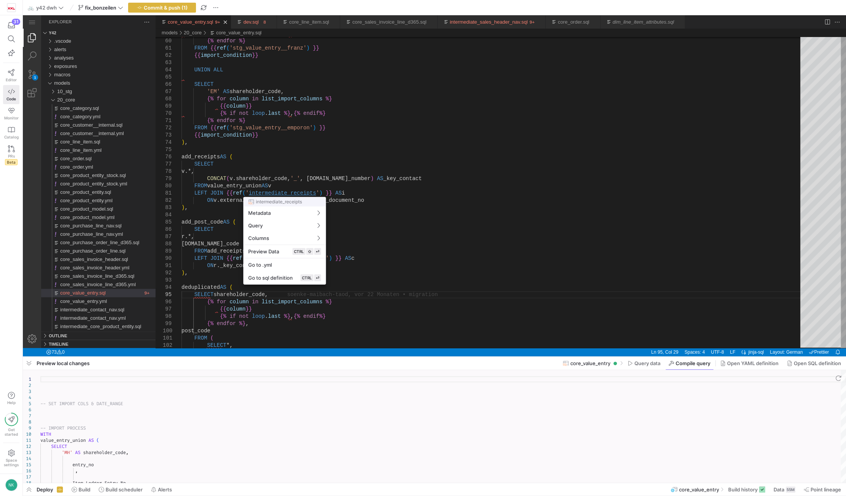
click at [272, 191] on div at bounding box center [423, 248] width 846 height 496
click at [270, 192] on div at bounding box center [423, 248] width 846 height 496
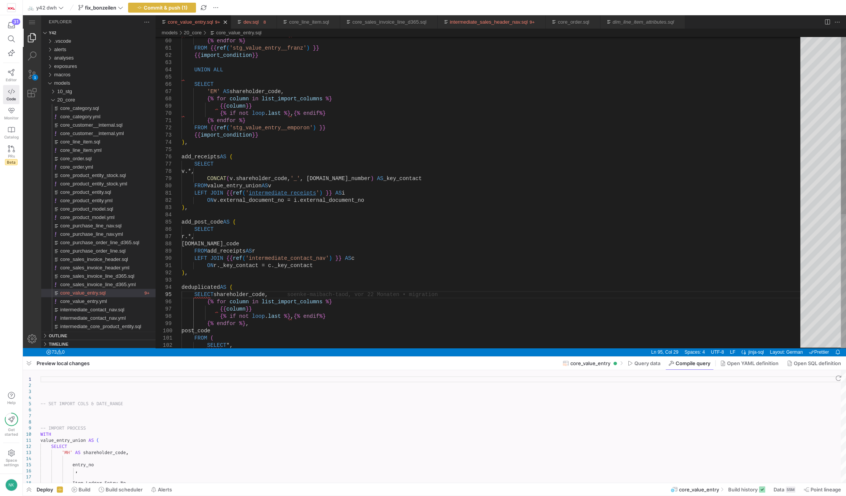
type textarea "LEFT JOIN {{ ref('intermediate_receipts') }} AS i ON v.external_document_no = i…"
click at [270, 192] on div "{% if not loop . last %} , {% endif %} {% endfor %} FROM {{ ref ( 'stg_value_en…" at bounding box center [494, 258] width 624 height 1296
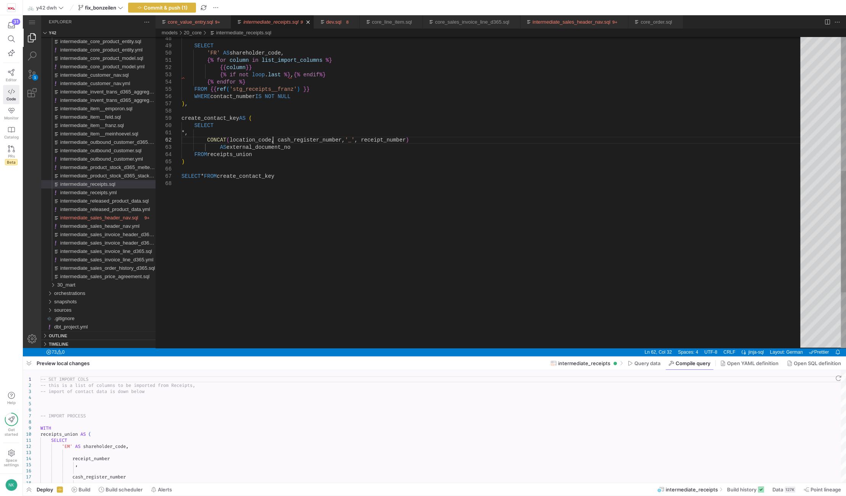
click at [271, 138] on div "SELECT 'FR' AS shareholder_code, {% for column in list_import_columns %} {{ col…" at bounding box center [494, 92] width 624 height 796
type textarea "*, CONCAT(location_code, '0', cash_register_number, '_', receipt_number) AS ext…"
